Goal: Navigation & Orientation: Find specific page/section

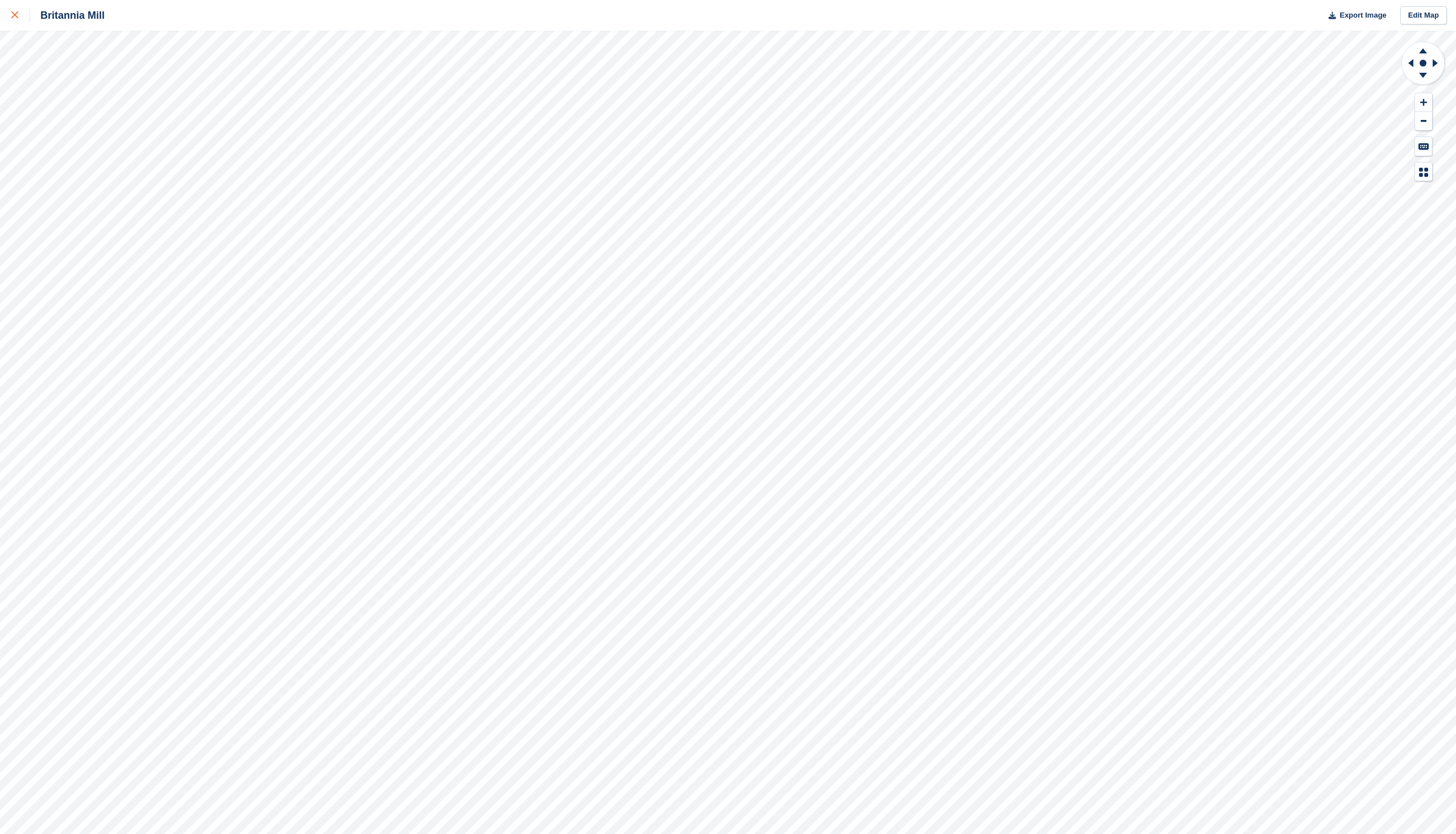
click at [14, 16] on icon at bounding box center [15, 15] width 6 height 6
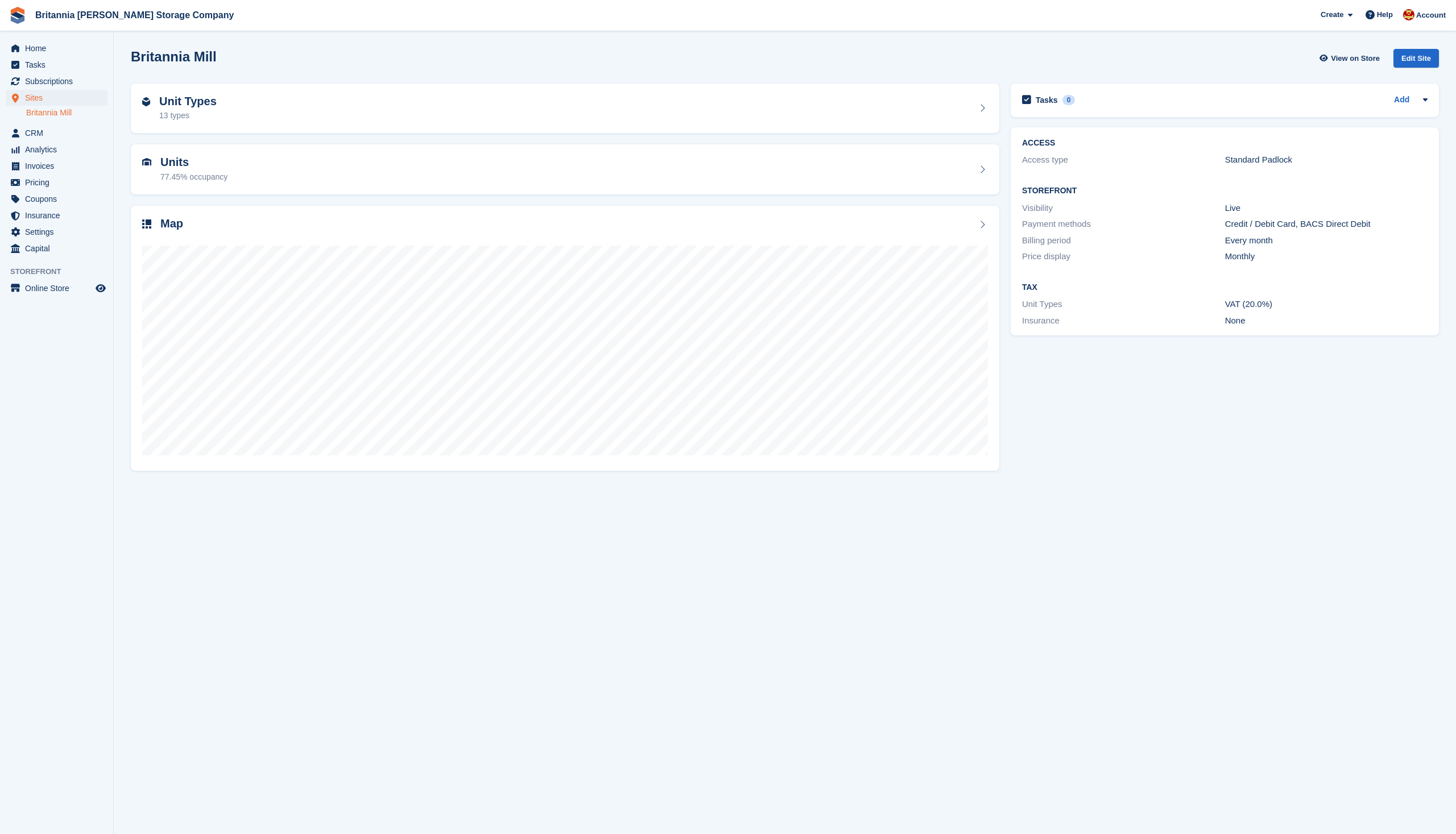
click at [1012, 528] on section "Britannia Mill View on Store Edit Site Unit Types 13 types Units 77.45% occupan…" at bounding box center [785, 417] width 1342 height 834
click at [861, 571] on section "Britannia Mill View on Store Edit Site Unit Types 13 types Units 77.45% occupan…" at bounding box center [785, 417] width 1342 height 834
click at [40, 53] on span "Home" at bounding box center [59, 48] width 68 height 16
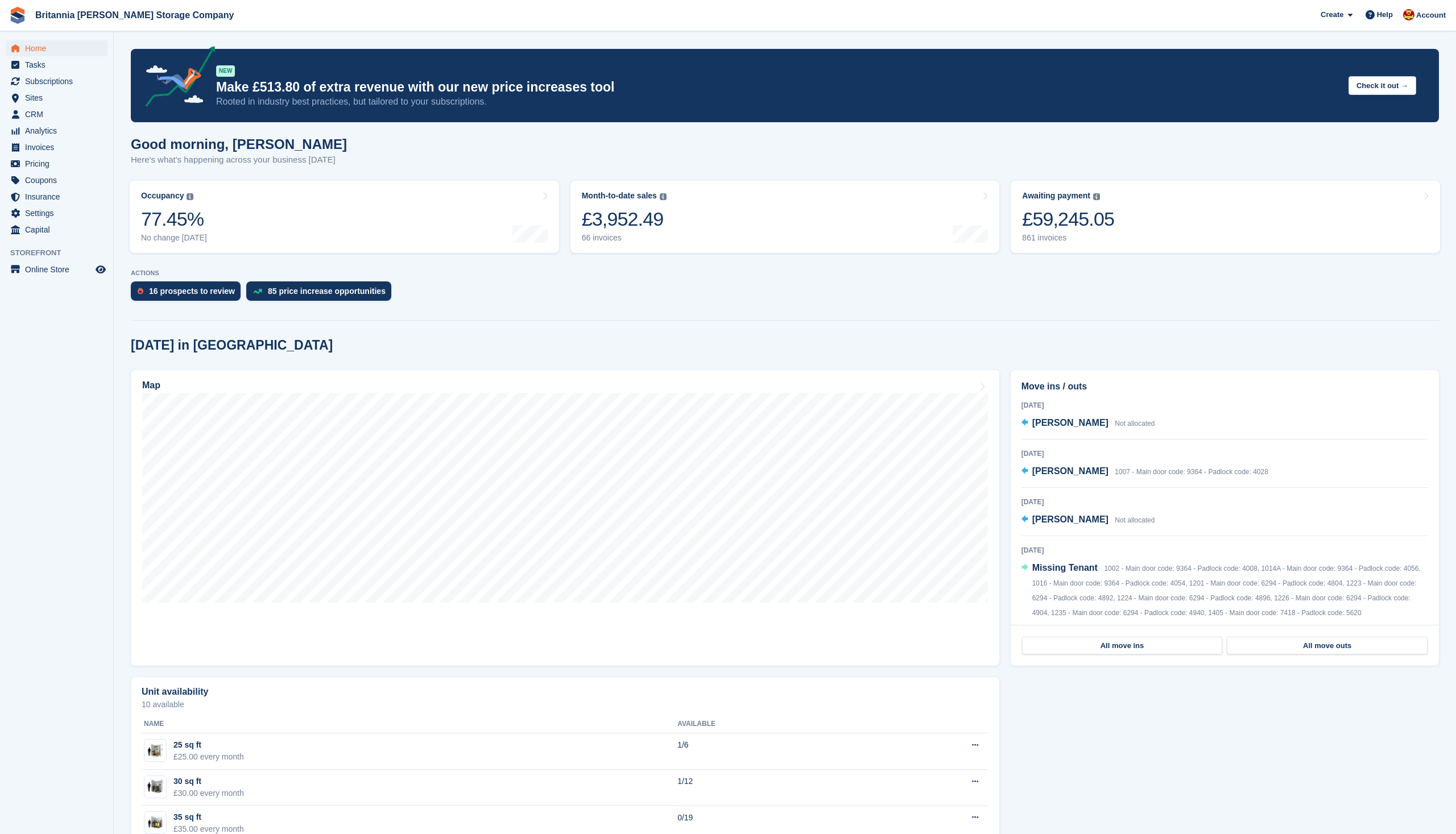
click at [996, 289] on div "16 prospects to review 85 price increase opportunities" at bounding box center [785, 293] width 1308 height 25
